Goal: Information Seeking & Learning: Learn about a topic

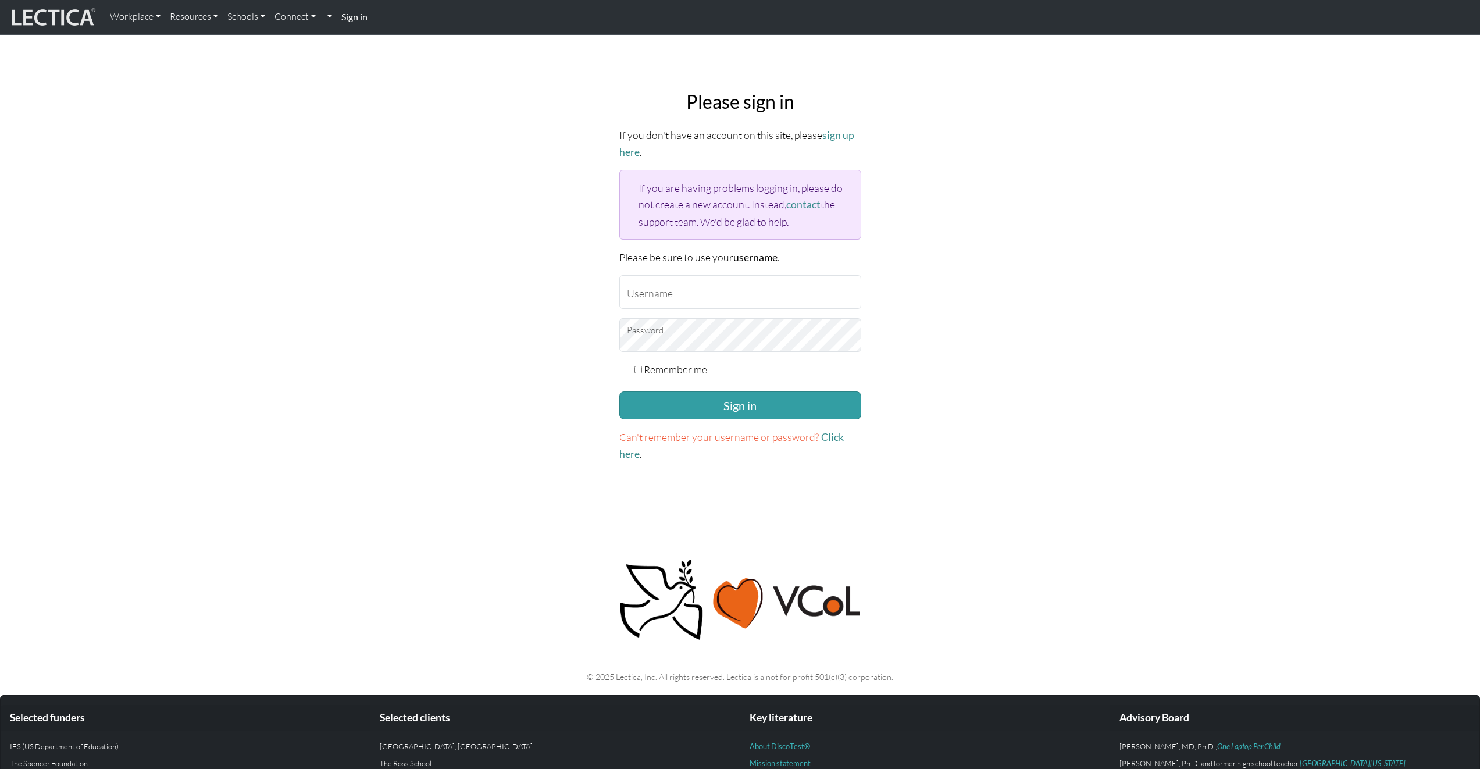
click at [824, 288] on input "Username" at bounding box center [740, 292] width 242 height 34
type input "jessejames"
click at [712, 366] on div "Remember me" at bounding box center [740, 369] width 242 height 16
click at [703, 367] on label "Remember me" at bounding box center [675, 369] width 63 height 16
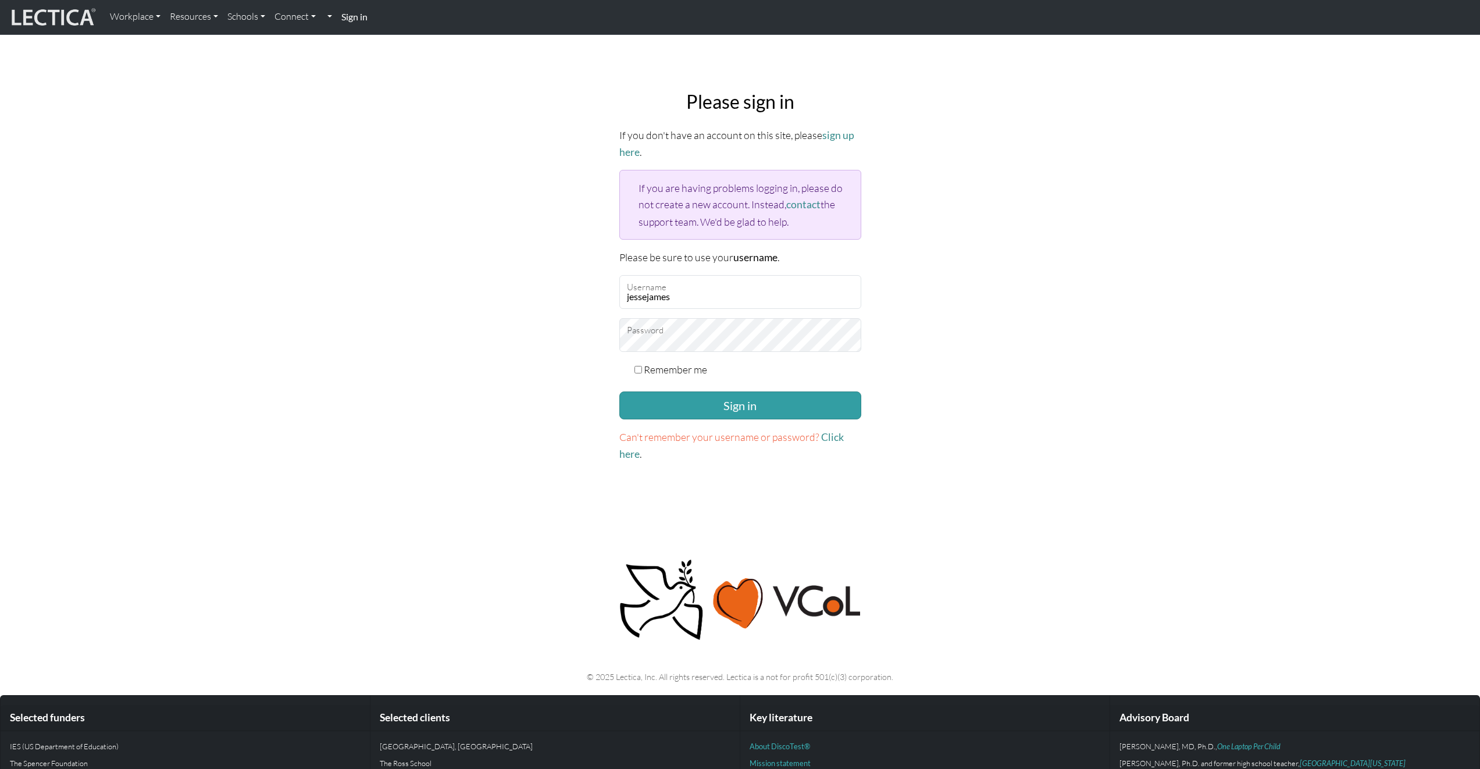
click at [642, 367] on input "Remember me" at bounding box center [639, 370] width 8 height 8
checkbox input "true"
click at [710, 396] on button "Sign in" at bounding box center [740, 405] width 242 height 28
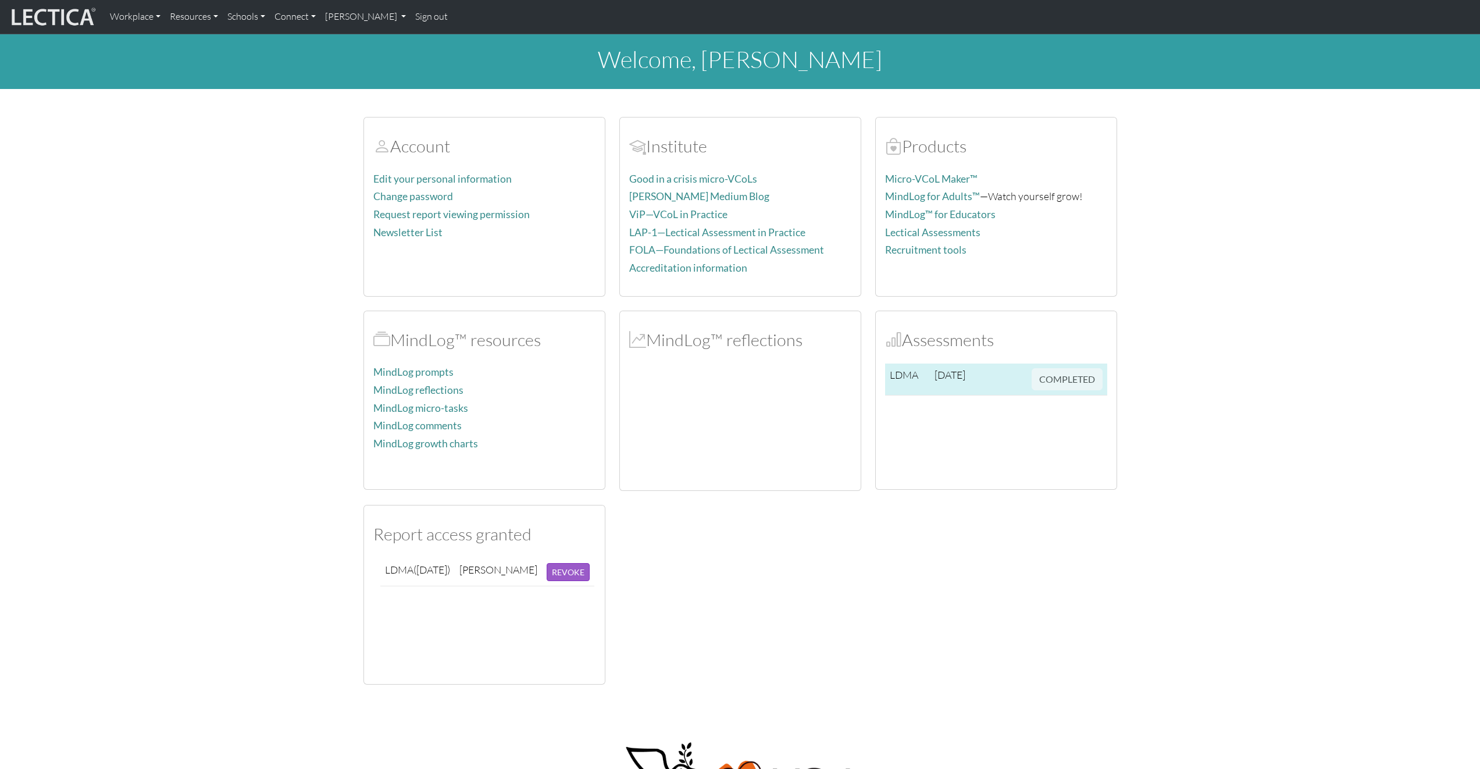
click at [1040, 383] on span "COMPLETED" at bounding box center [1067, 377] width 71 height 13
click at [890, 374] on td "LDMA" at bounding box center [907, 380] width 45 height 32
click at [915, 345] on h2 "Assessments" at bounding box center [996, 340] width 222 height 20
click at [911, 355] on div "Assessments LDMA [DATE] COMPLETED" at bounding box center [996, 400] width 241 height 179
click at [904, 176] on link "Micro-VCoL Maker™" at bounding box center [931, 179] width 92 height 12
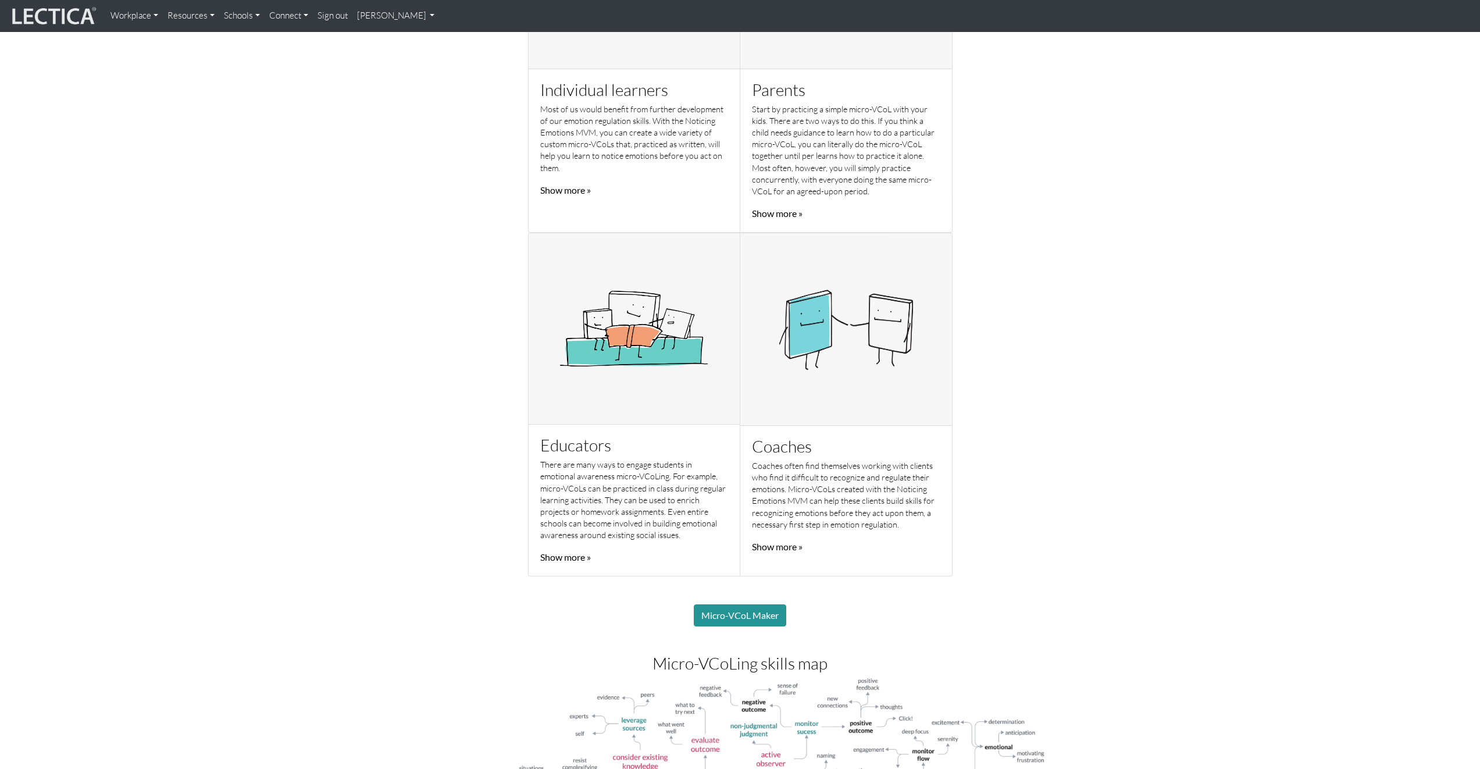
scroll to position [258, 0]
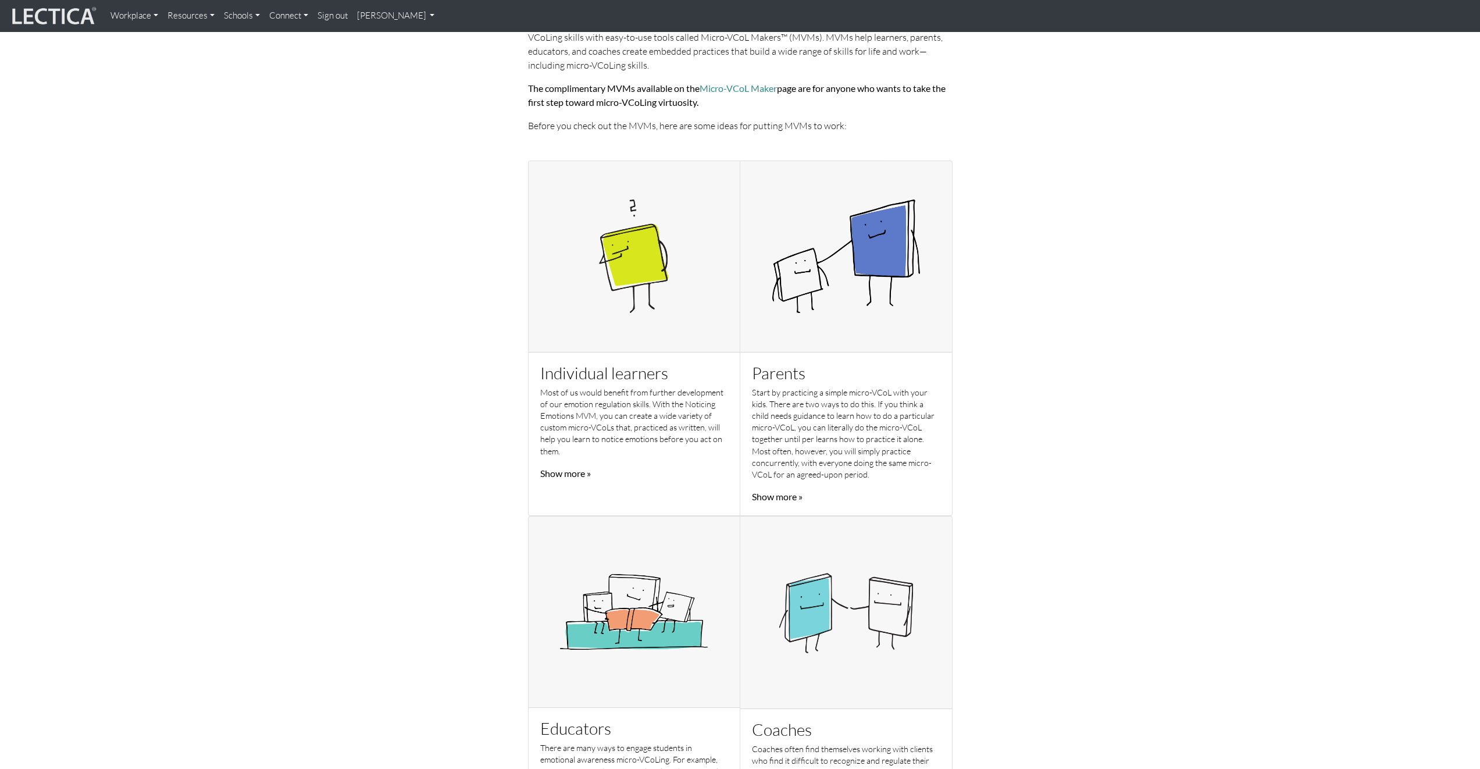
click at [567, 468] on link "Show more »" at bounding box center [565, 473] width 51 height 11
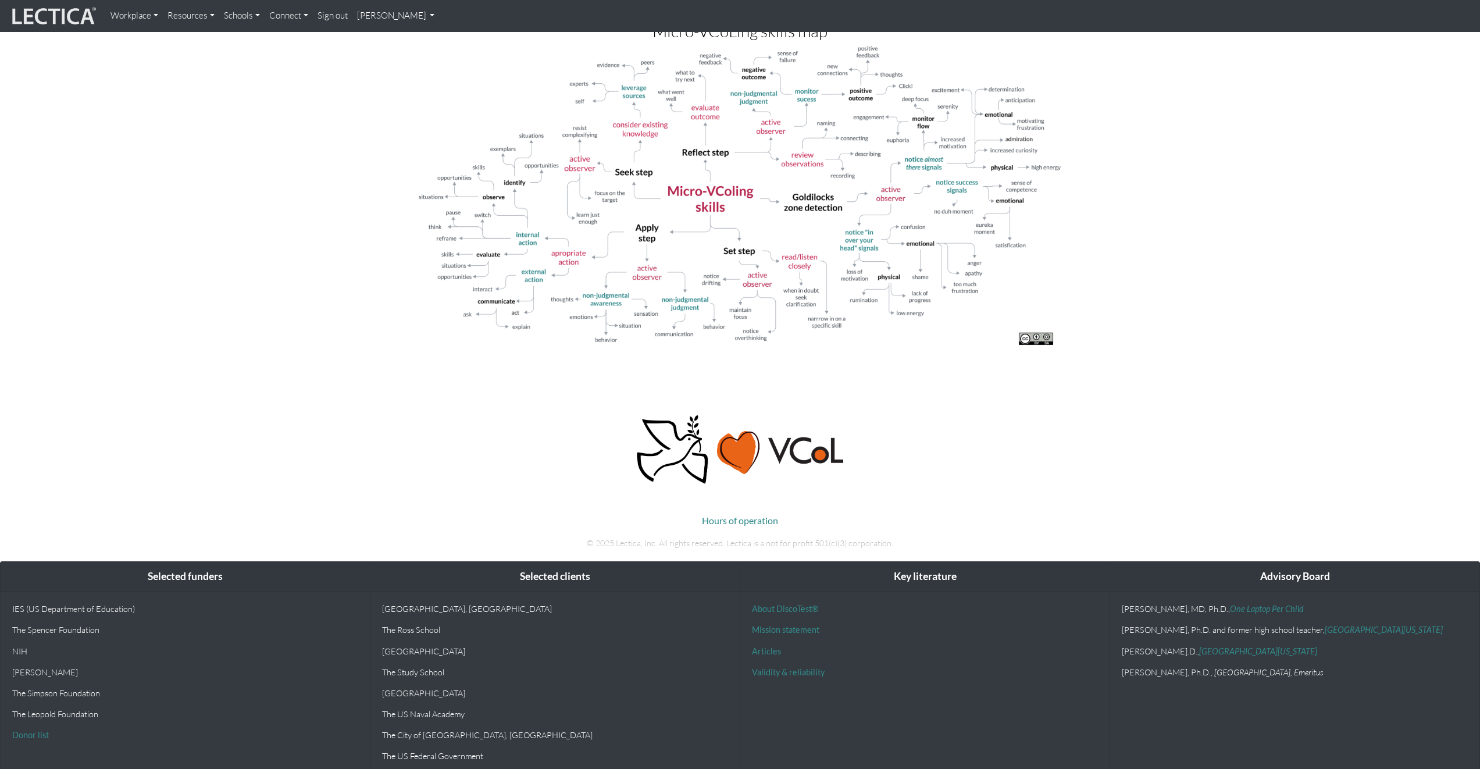
scroll to position [1094, 0]
